Goal: Book appointment/travel/reservation

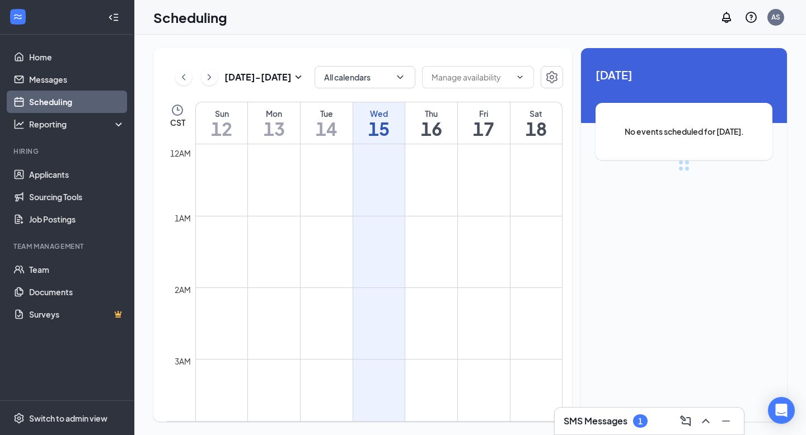
scroll to position [550, 0]
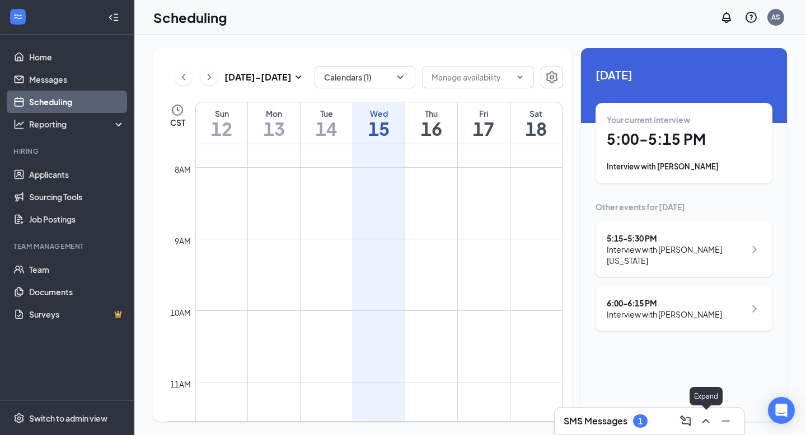
click at [703, 424] on icon "ChevronUp" at bounding box center [705, 421] width 13 height 13
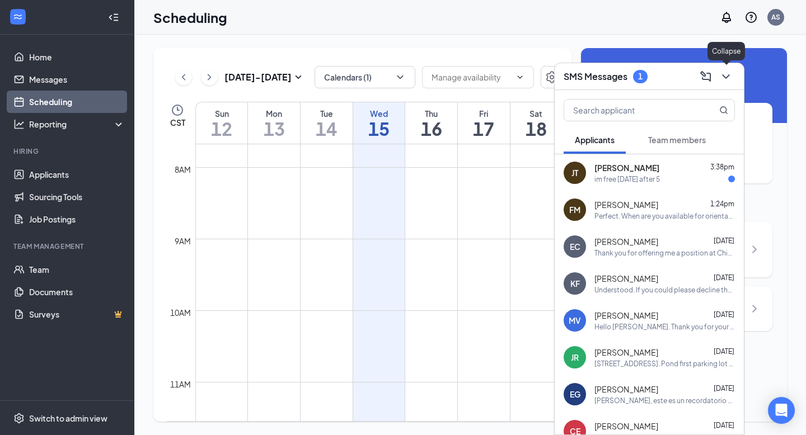
click at [726, 78] on icon "ChevronDown" at bounding box center [725, 76] width 13 height 13
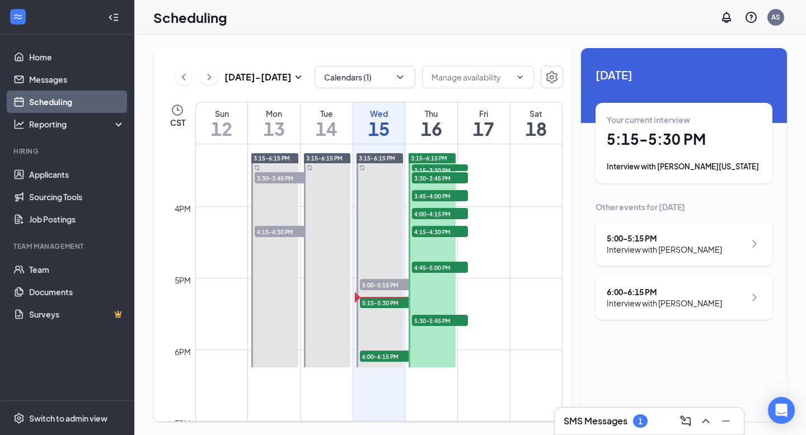
scroll to position [1083, 0]
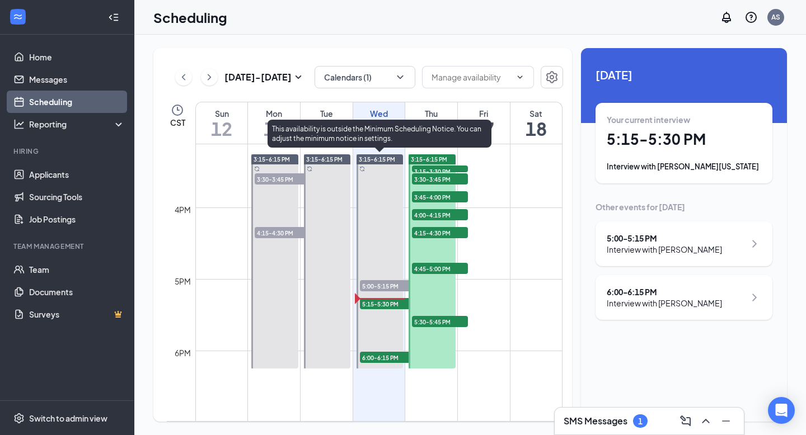
click at [387, 287] on span "5:00-5:15 PM" at bounding box center [388, 285] width 56 height 11
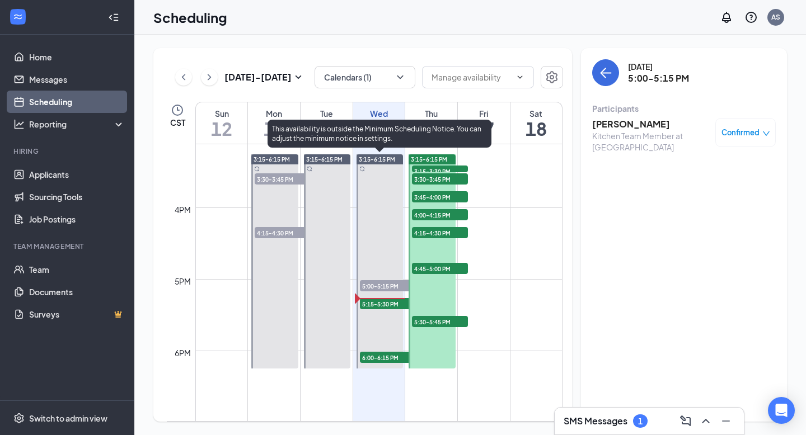
click at [379, 307] on span "5:15-5:30 PM" at bounding box center [388, 303] width 56 height 11
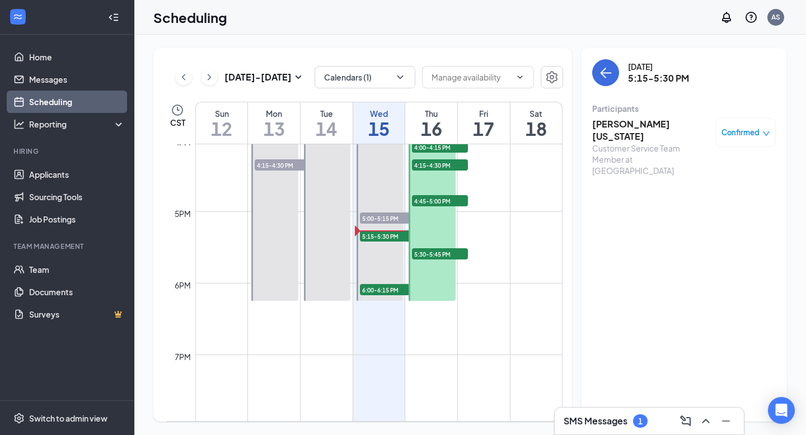
scroll to position [1226, 0]
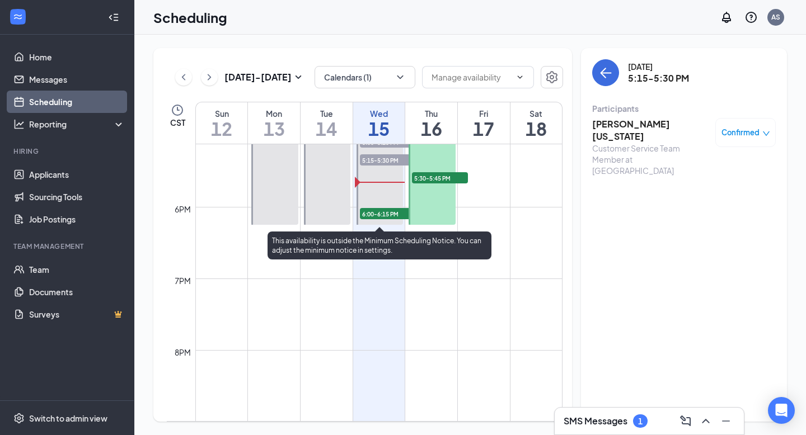
click at [388, 215] on span "6:00-6:15 PM" at bounding box center [388, 213] width 56 height 11
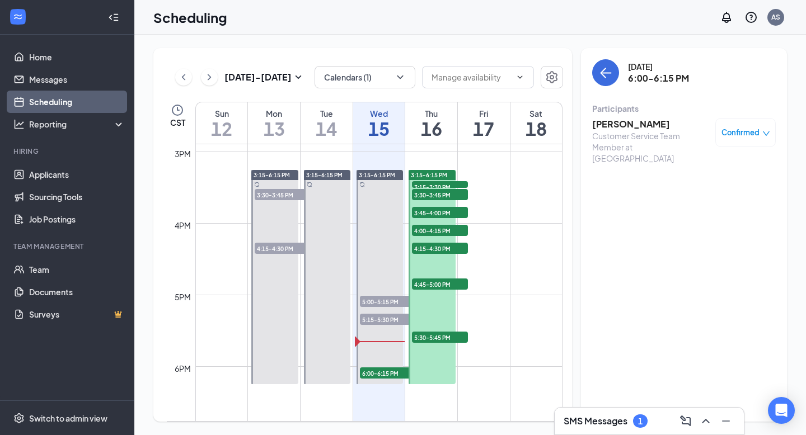
scroll to position [1065, 0]
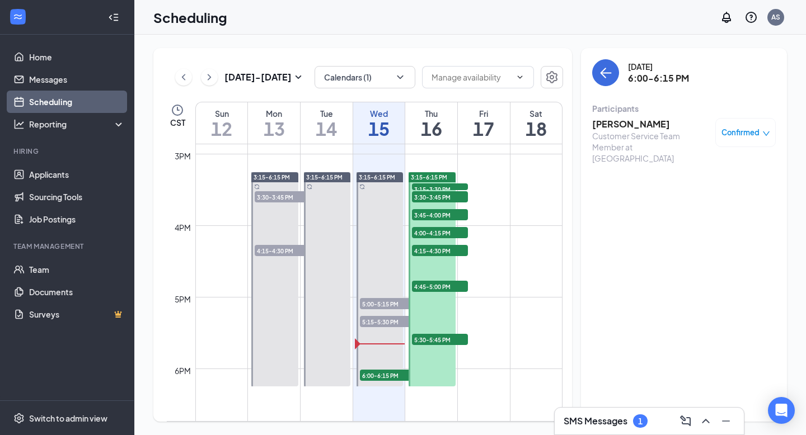
click at [430, 187] on span "3:15-3:30 PM" at bounding box center [440, 188] width 56 height 11
click at [427, 199] on span "3:30-3:45 PM" at bounding box center [440, 196] width 56 height 11
click at [424, 215] on span "3:45-4:00 PM" at bounding box center [440, 214] width 56 height 11
click at [422, 235] on span "4:00-4:15 PM" at bounding box center [440, 232] width 56 height 11
click at [422, 258] on div at bounding box center [431, 279] width 46 height 214
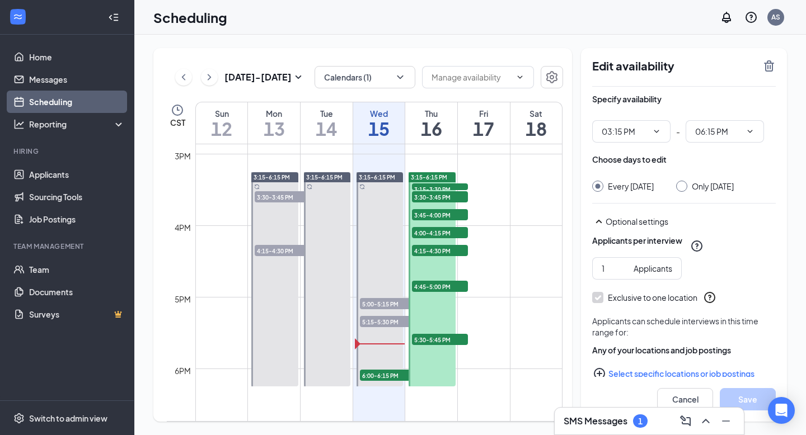
click at [422, 253] on span "4:15-4:30 PM" at bounding box center [440, 250] width 56 height 11
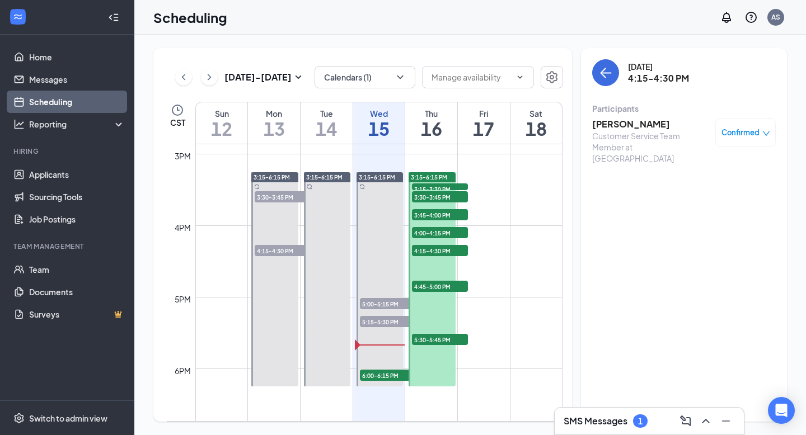
click at [426, 288] on span "4:45-5:00 PM" at bounding box center [440, 286] width 56 height 11
click at [431, 341] on span "5:30-5:45 PM" at bounding box center [440, 339] width 56 height 11
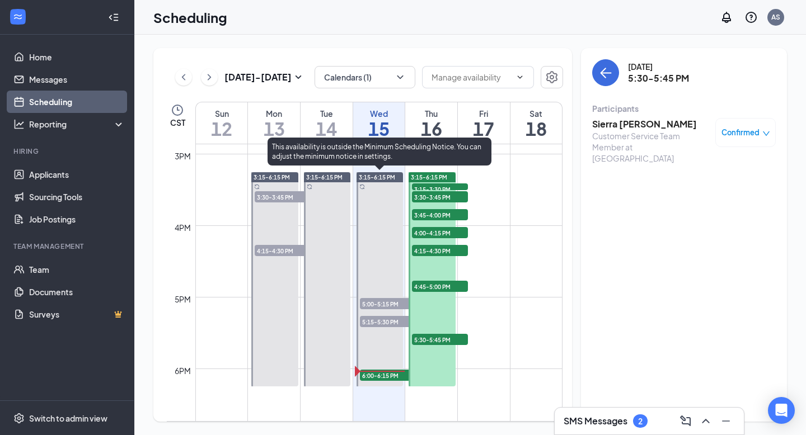
click at [377, 374] on span "6:00-6:15 PM" at bounding box center [388, 375] width 56 height 11
